Goal: Information Seeking & Learning: Learn about a topic

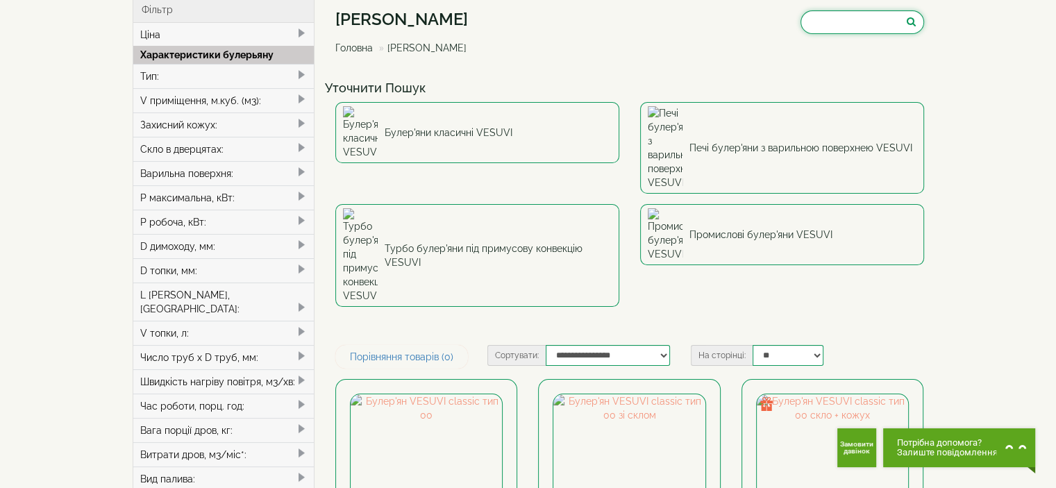
click at [846, 19] on input "search" at bounding box center [863, 22] width 124 height 24
paste input "**********"
type input "**********"
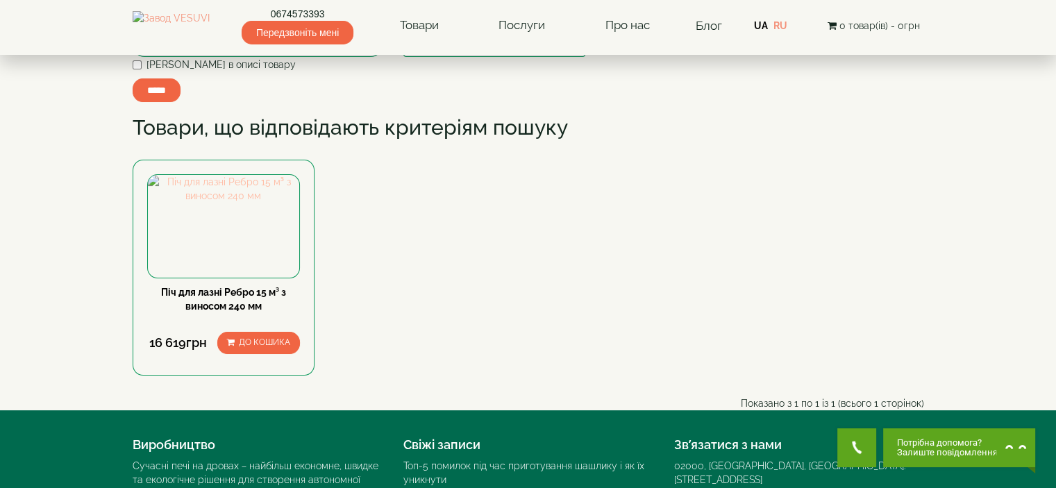
scroll to position [139, 0]
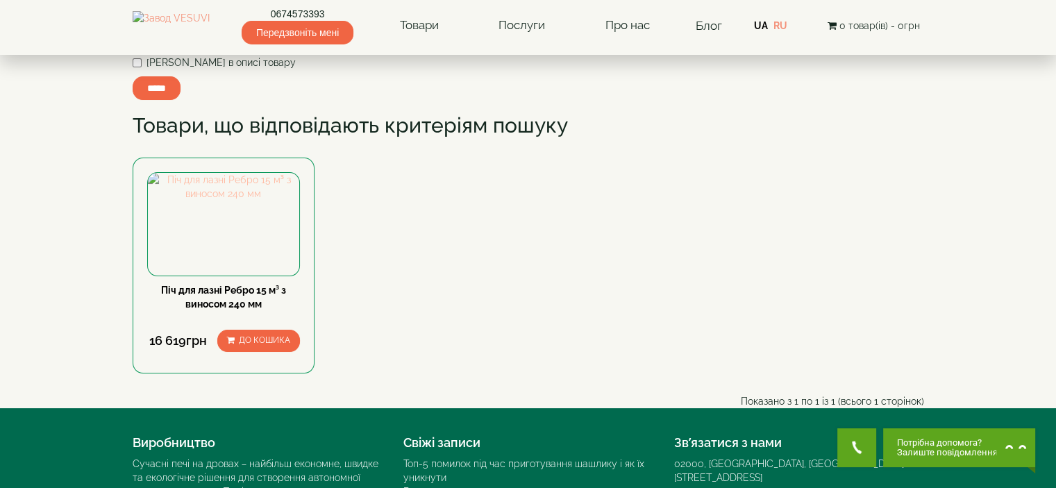
click at [255, 201] on img at bounding box center [224, 187] width 152 height 28
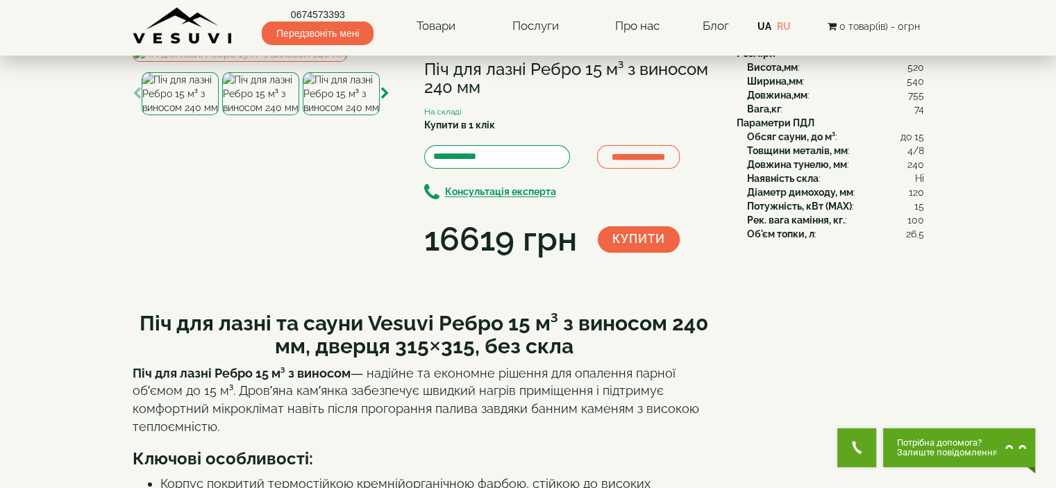
scroll to position [208, 0]
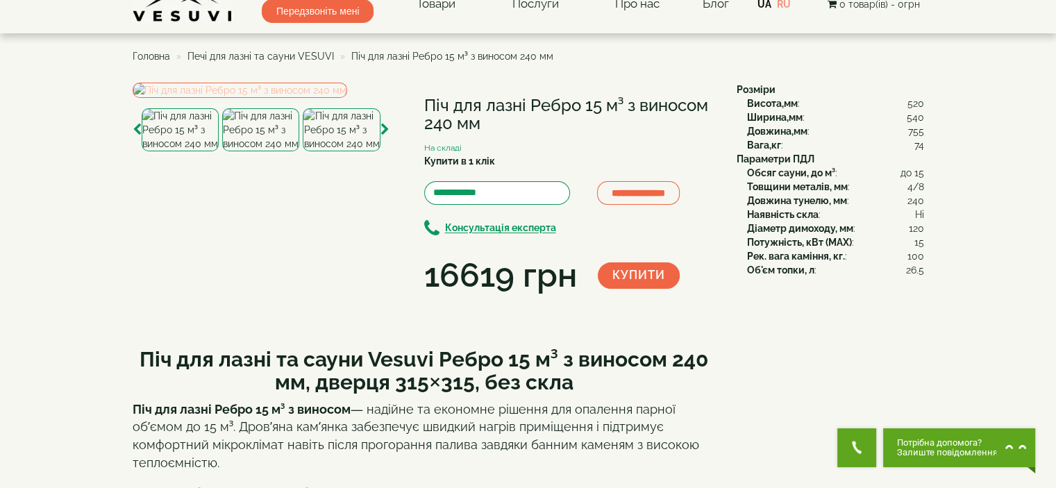
scroll to position [0, 0]
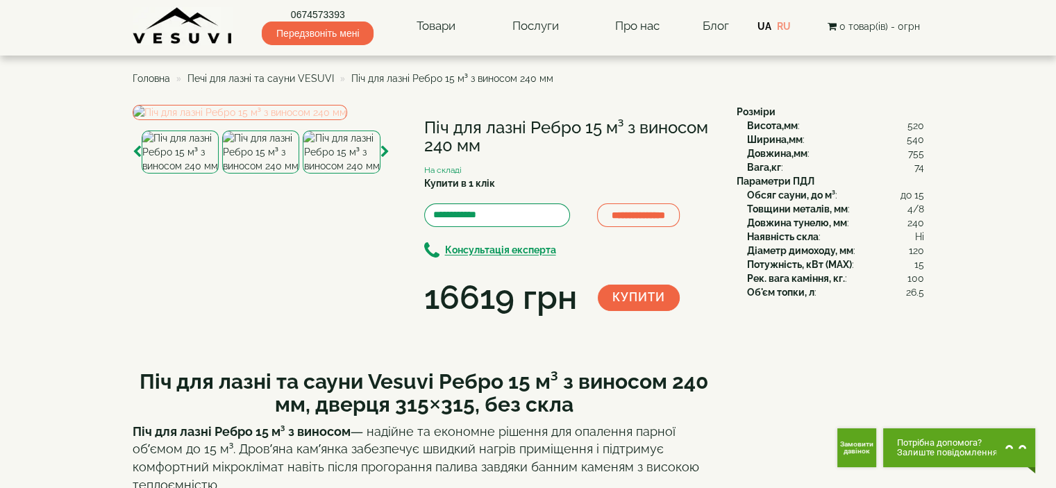
click at [317, 120] on img at bounding box center [240, 112] width 215 height 15
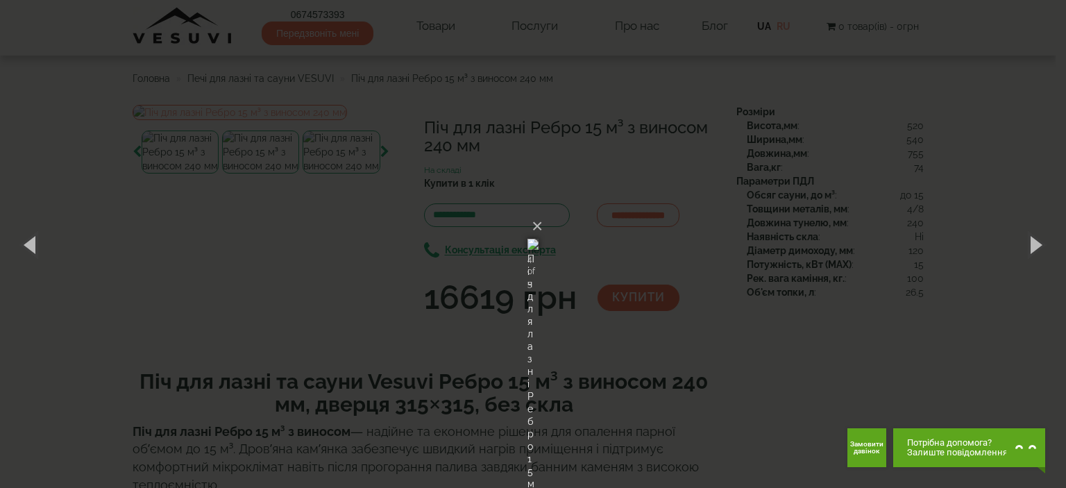
click at [742, 303] on div "× Піч для лазні Ребро 15 м³ з виносом 240 мм 4 of 5 Loading..." at bounding box center [533, 244] width 1066 height 488
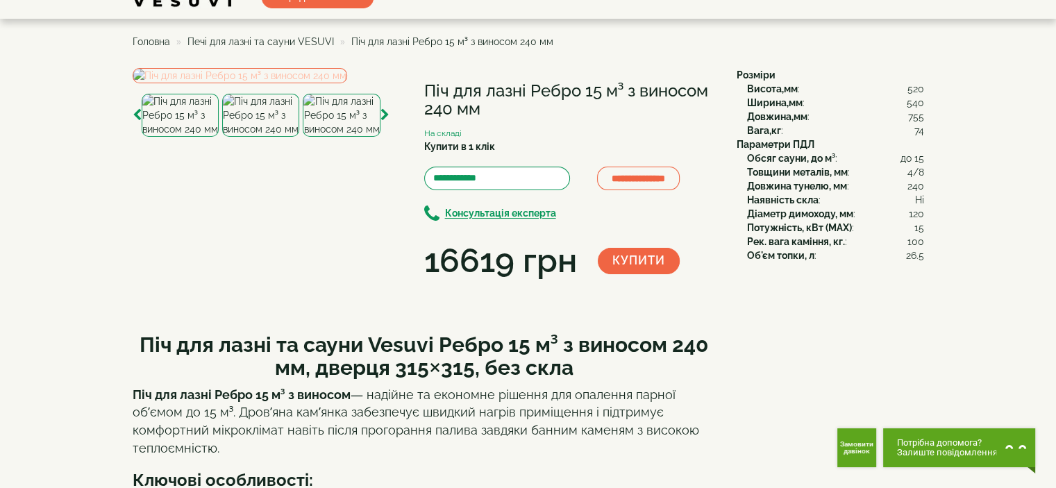
scroll to position [69, 0]
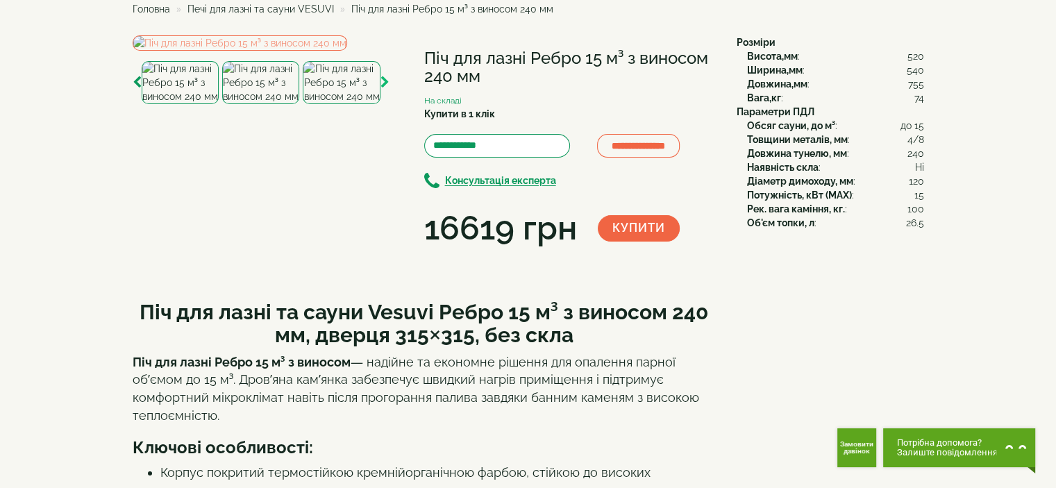
click at [381, 89] on icon "button" at bounding box center [384, 82] width 9 height 12
click at [355, 104] on img at bounding box center [341, 82] width 77 height 43
click at [352, 104] on img at bounding box center [341, 82] width 77 height 43
click at [281, 51] on img at bounding box center [240, 42] width 215 height 15
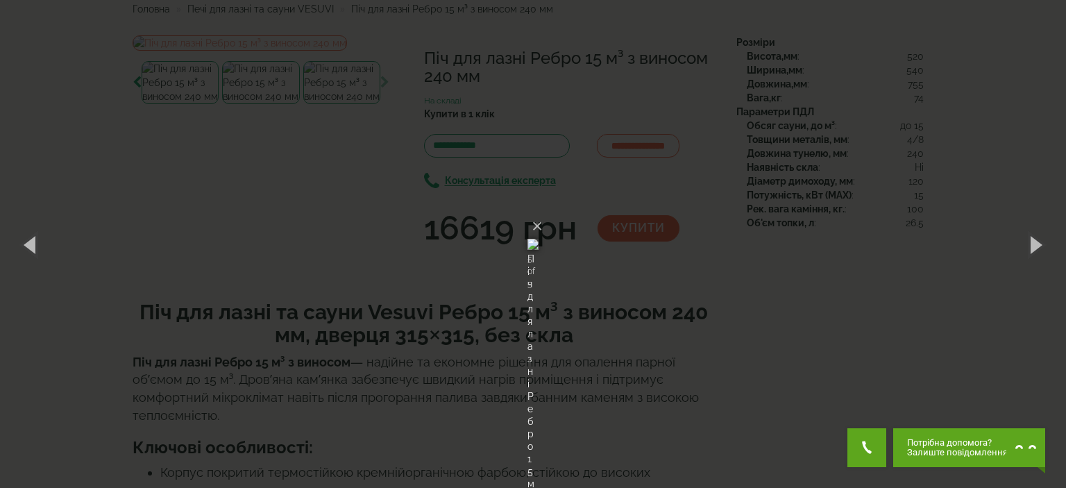
click at [733, 244] on div "× Піч для лазні Ребро 15 м³ з виносом 240 мм 5 of 5 Loading..." at bounding box center [533, 244] width 1066 height 488
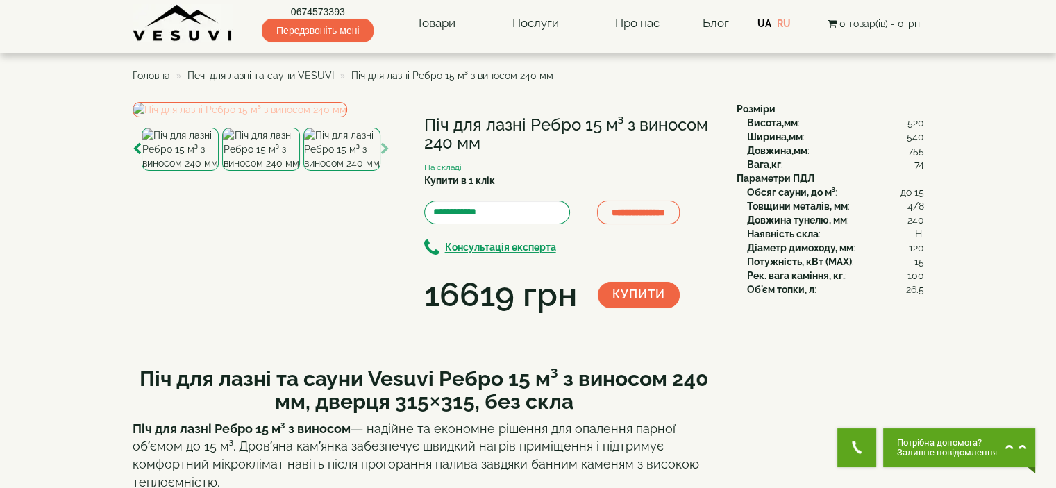
scroll to position [0, 0]
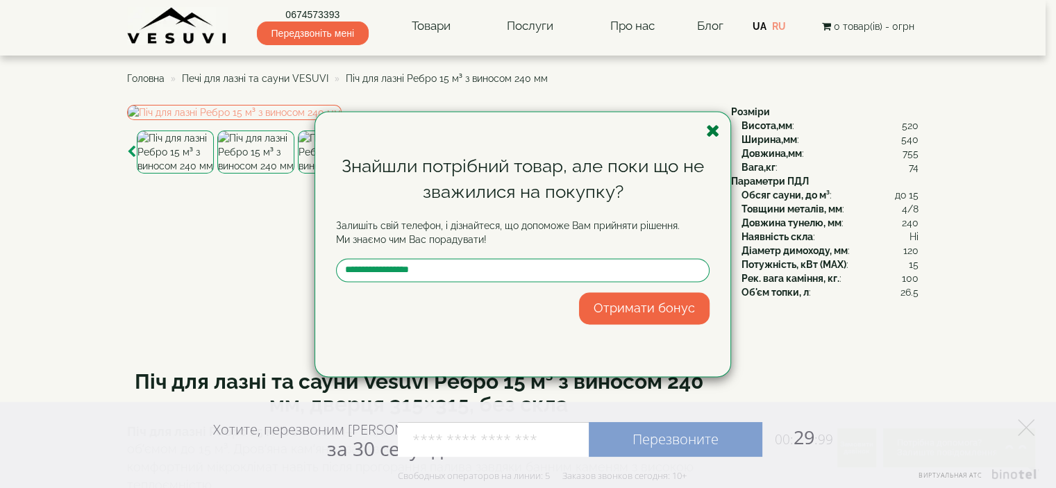
click at [719, 130] on icon "button" at bounding box center [713, 130] width 14 height 17
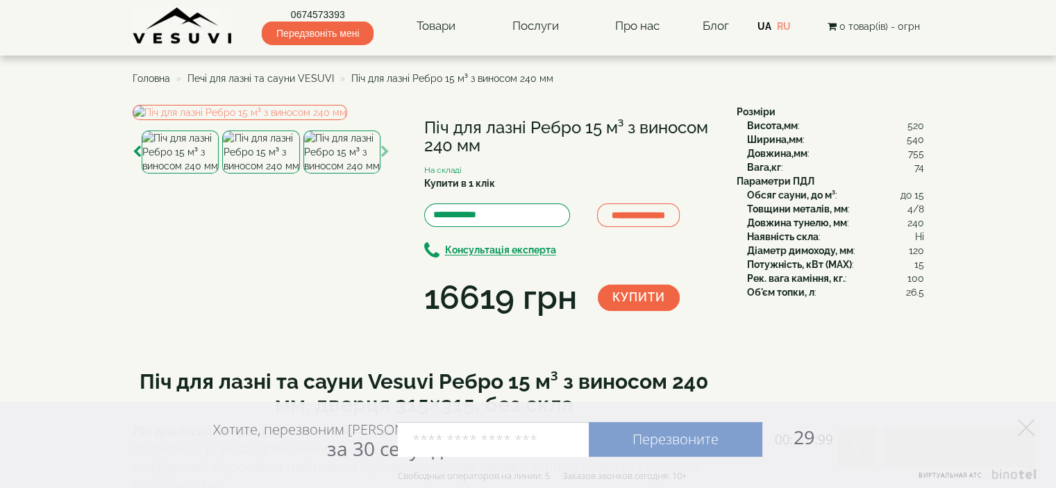
drag, startPoint x: 430, startPoint y: 126, endPoint x: 456, endPoint y: 137, distance: 28.0
click at [482, 139] on h1 "Піч для лазні Ребро 15 м³ з виносом 240 мм" at bounding box center [570, 137] width 292 height 37
click at [424, 133] on h1 "Піч для лазні Ребро 15 м³ з виносом 240 мм" at bounding box center [570, 137] width 292 height 37
drag, startPoint x: 425, startPoint y: 128, endPoint x: 493, endPoint y: 142, distance: 69.3
click at [493, 142] on h1 "Піч для лазні Ребро 15 м³ з виносом 240 мм" at bounding box center [570, 137] width 292 height 37
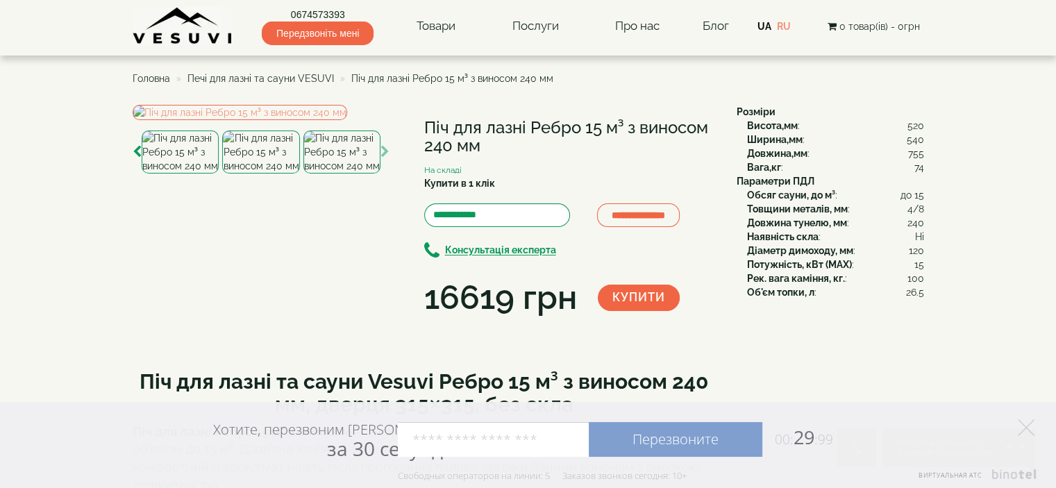
copy h1 "Піч для лазні Ребро 15 м³ з виносом 240 мм"
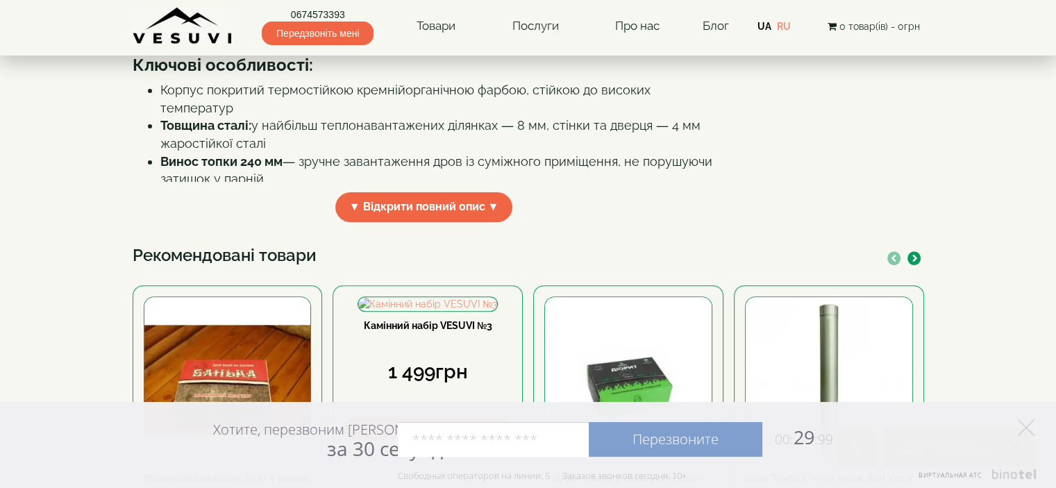
scroll to position [486, 0]
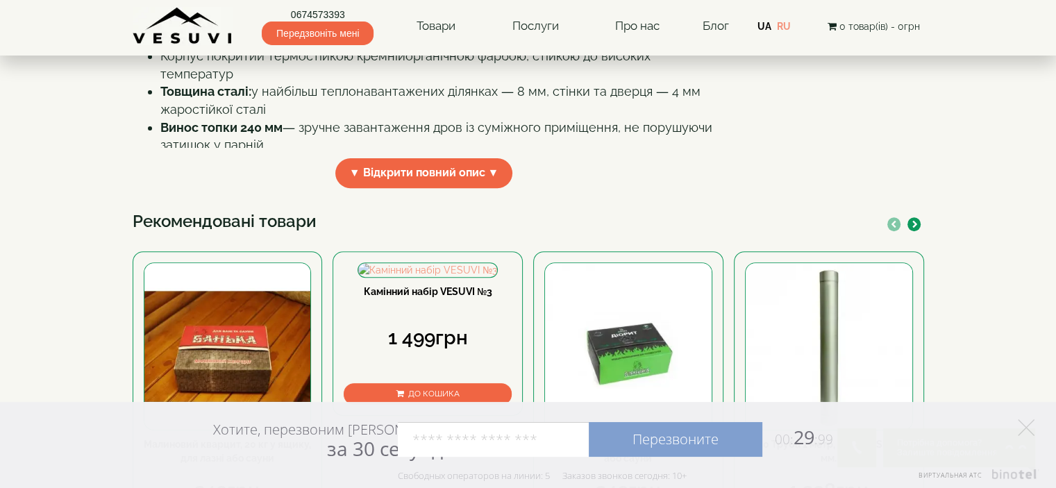
click at [364, 188] on span "▼ Відкрити повний опис ▼" at bounding box center [424, 173] width 178 height 30
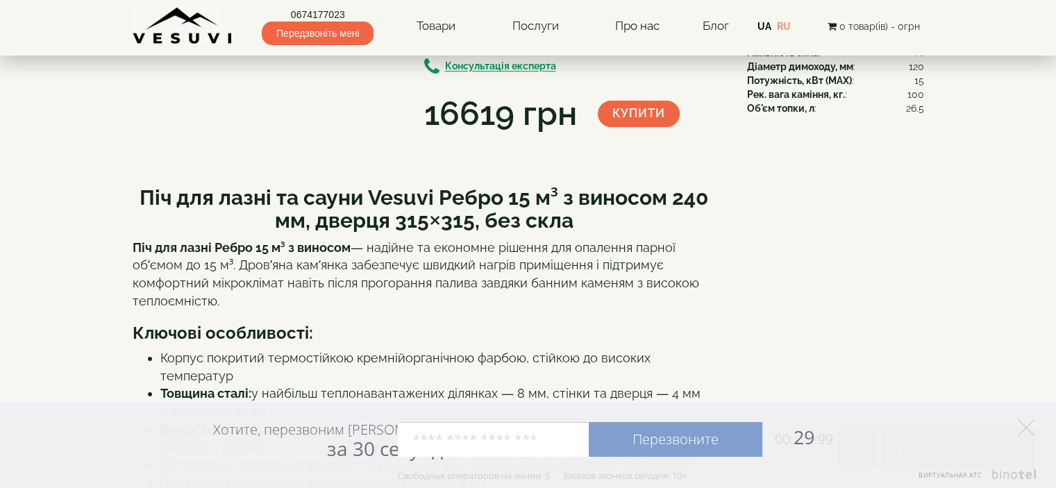
scroll to position [0, 0]
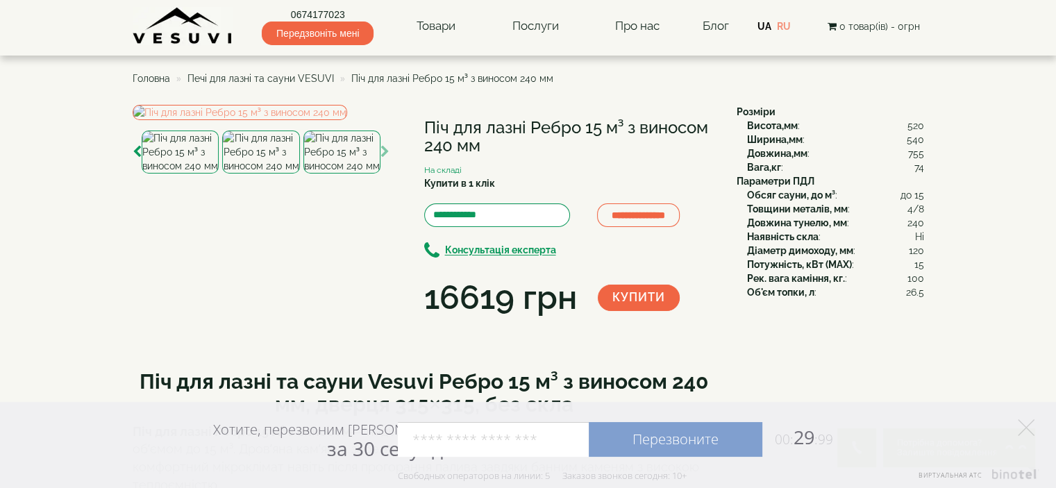
click at [198, 27] on img at bounding box center [183, 26] width 101 height 38
